Goal: Task Accomplishment & Management: Manage account settings

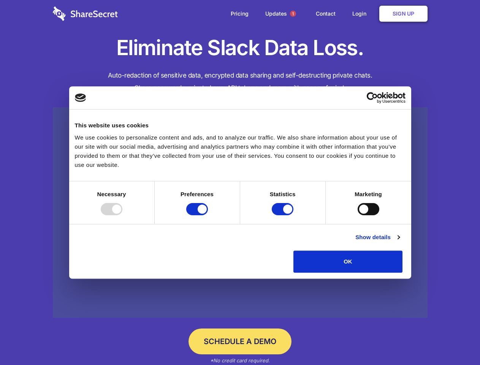
click at [122, 215] on div at bounding box center [112, 209] width 22 height 12
click at [208, 215] on input "Preferences" at bounding box center [197, 209] width 22 height 12
checkbox input "false"
click at [284, 215] on input "Statistics" at bounding box center [283, 209] width 22 height 12
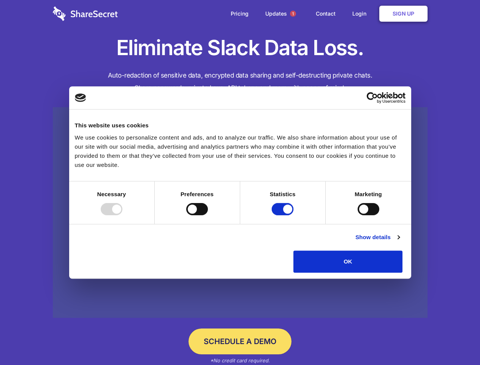
checkbox input "false"
click at [358, 215] on input "Marketing" at bounding box center [369, 209] width 22 height 12
checkbox input "true"
click at [399, 242] on link "Show details" at bounding box center [377, 237] width 44 height 9
